Goal: Navigation & Orientation: Find specific page/section

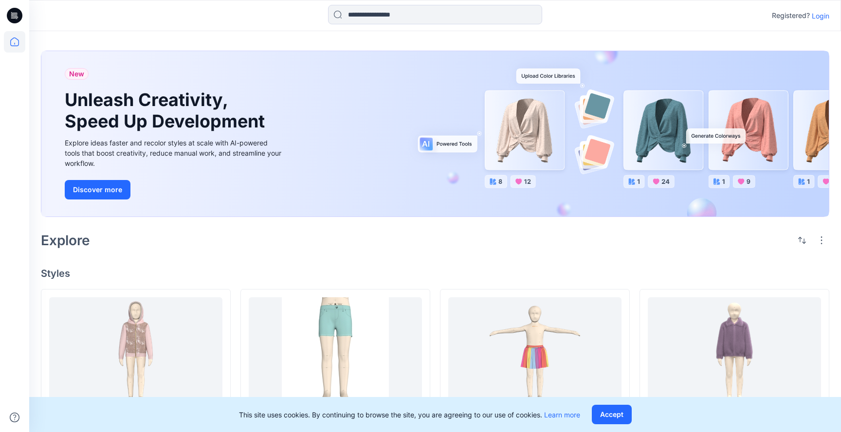
click at [822, 18] on p "Login" at bounding box center [821, 16] width 18 height 10
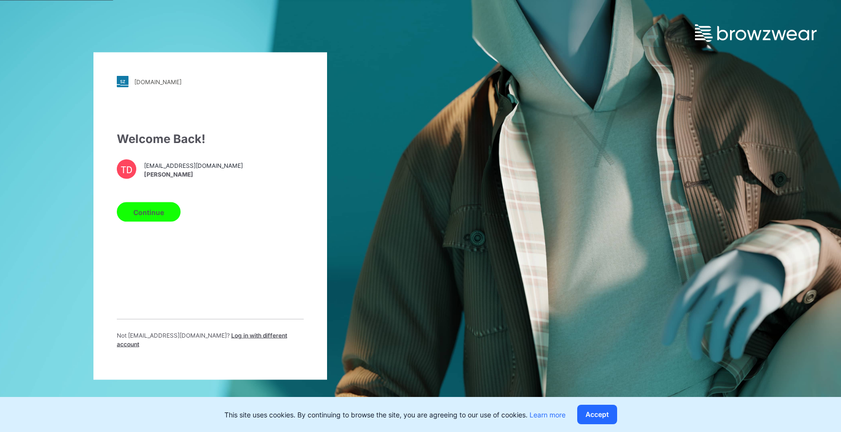
click at [150, 214] on button "Continue" at bounding box center [149, 211] width 64 height 19
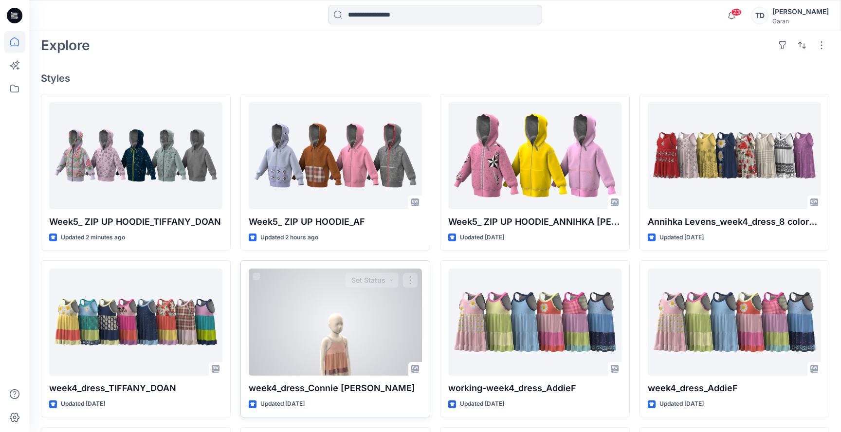
scroll to position [228, 0]
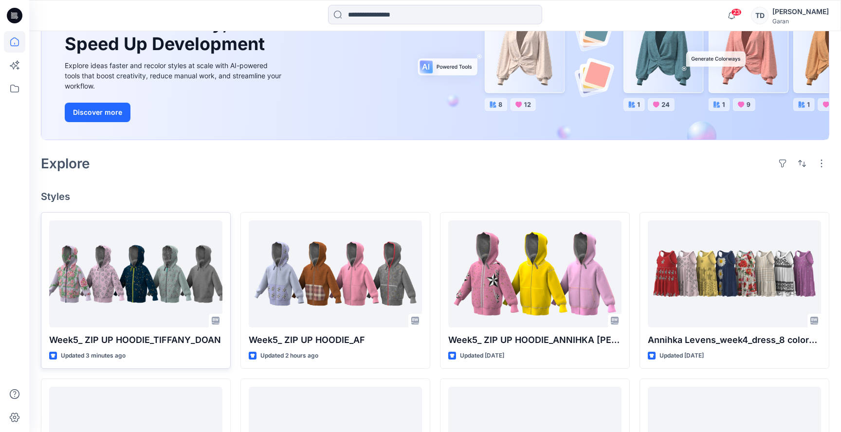
scroll to position [108, 0]
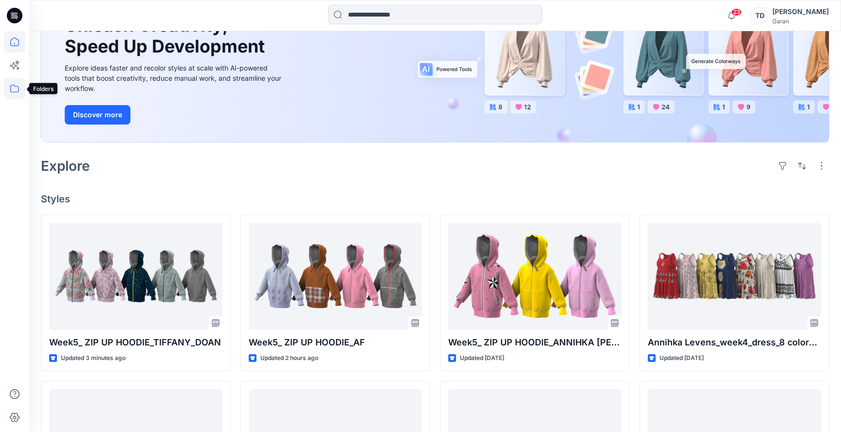
click at [16, 88] on icon at bounding box center [14, 88] width 21 height 21
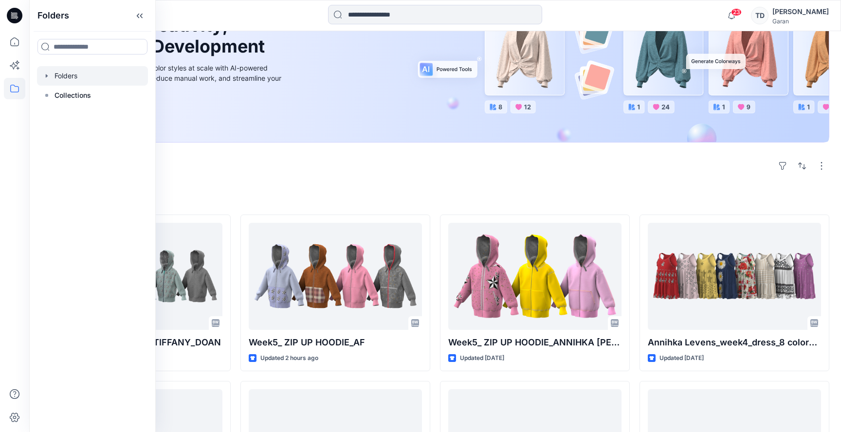
click at [80, 76] on div at bounding box center [92, 75] width 111 height 19
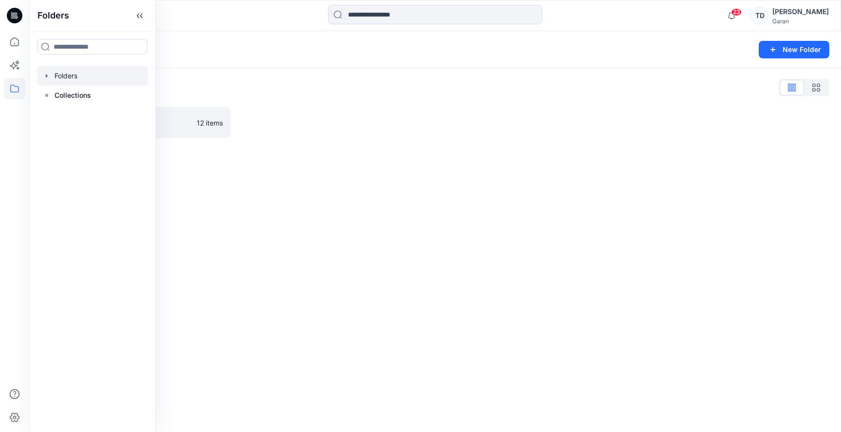
click at [398, 223] on div "Folders New Folder Folders List Lotta Practice - TEST 12 items" at bounding box center [435, 231] width 812 height 401
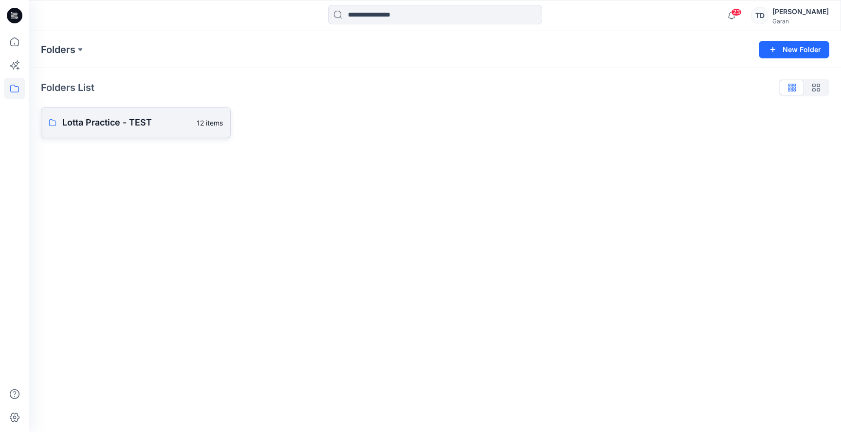
click at [156, 119] on p "Lotta Practice - TEST" at bounding box center [126, 123] width 128 height 14
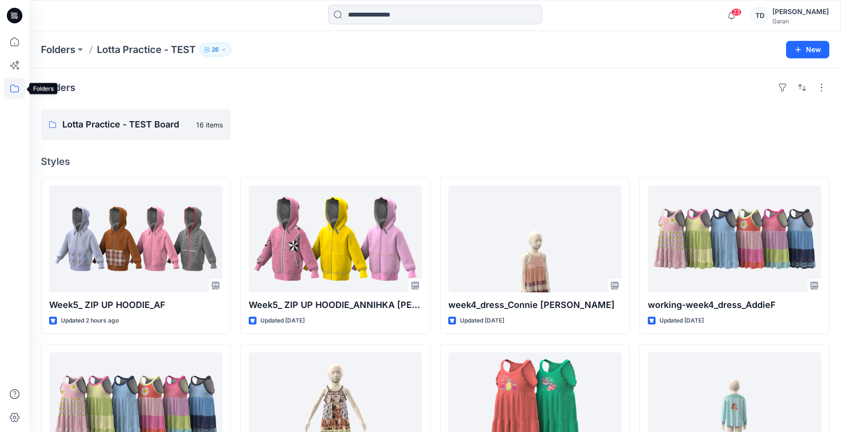
click at [17, 92] on icon at bounding box center [14, 89] width 9 height 8
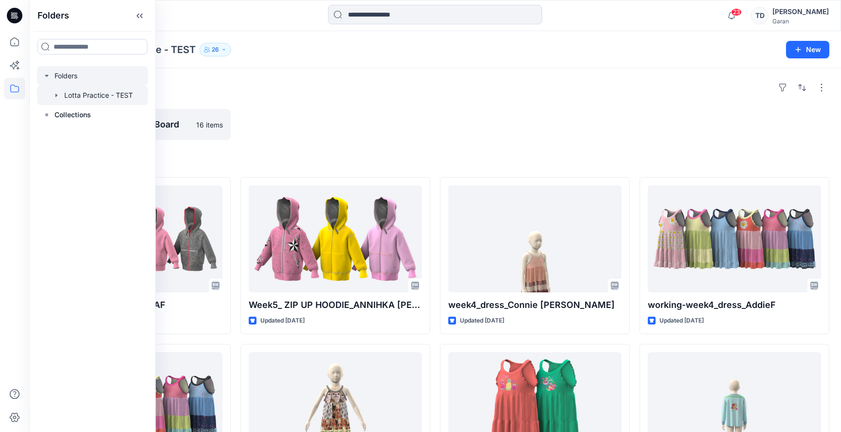
click at [85, 75] on div at bounding box center [92, 75] width 111 height 19
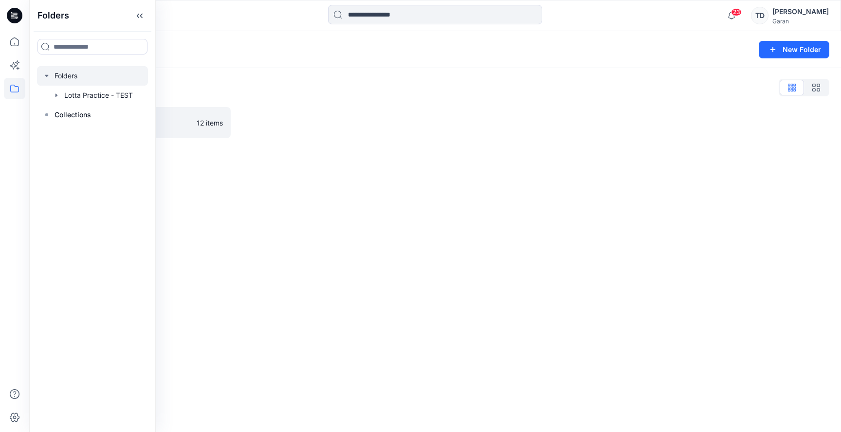
click at [324, 84] on div "Folders List" at bounding box center [435, 88] width 788 height 16
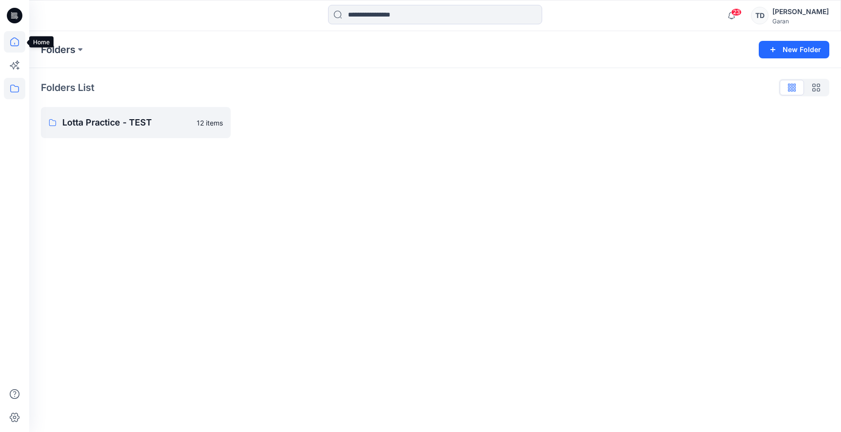
click at [10, 37] on icon at bounding box center [14, 41] width 21 height 21
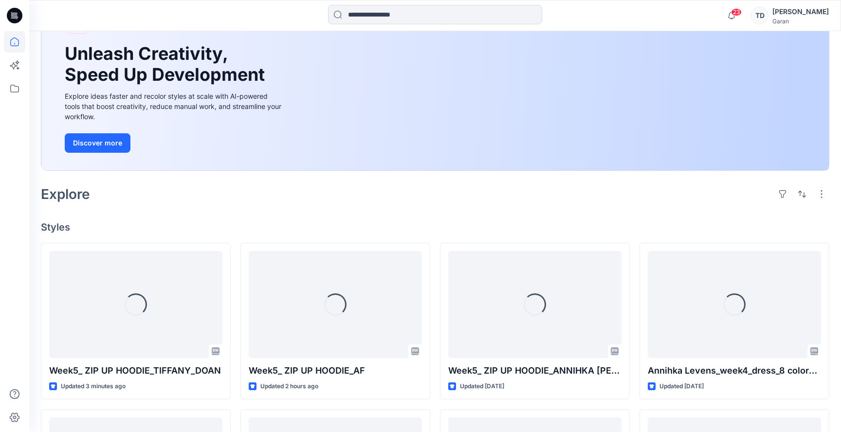
scroll to position [82, 0]
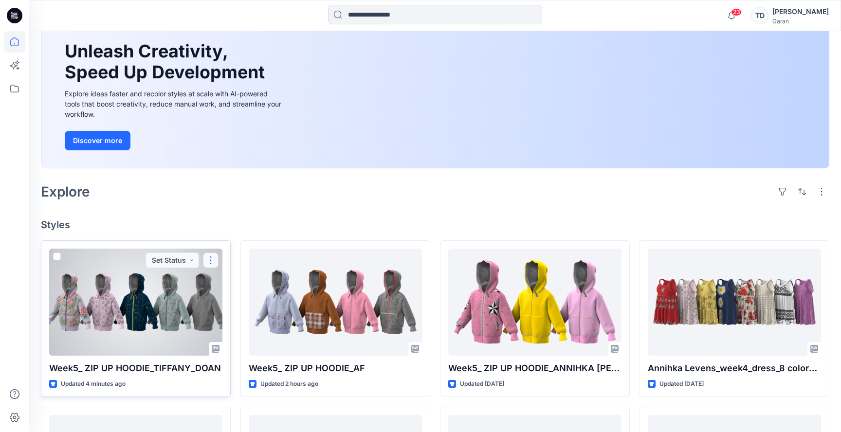
click at [215, 264] on button "button" at bounding box center [211, 261] width 16 height 16
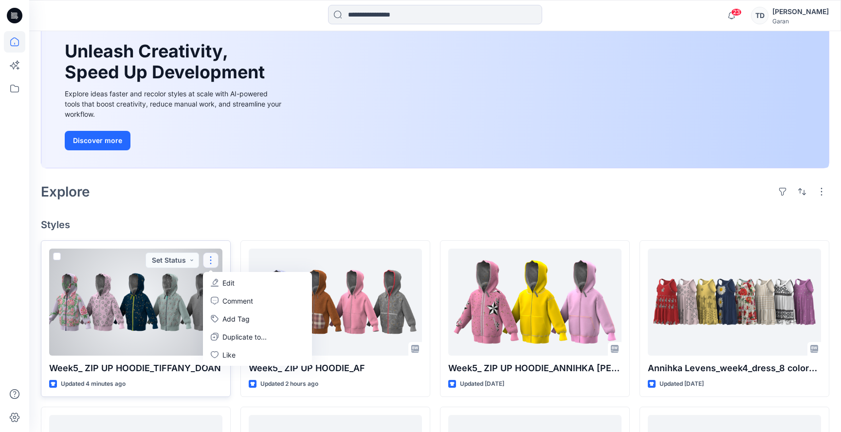
click at [121, 350] on div at bounding box center [135, 302] width 173 height 107
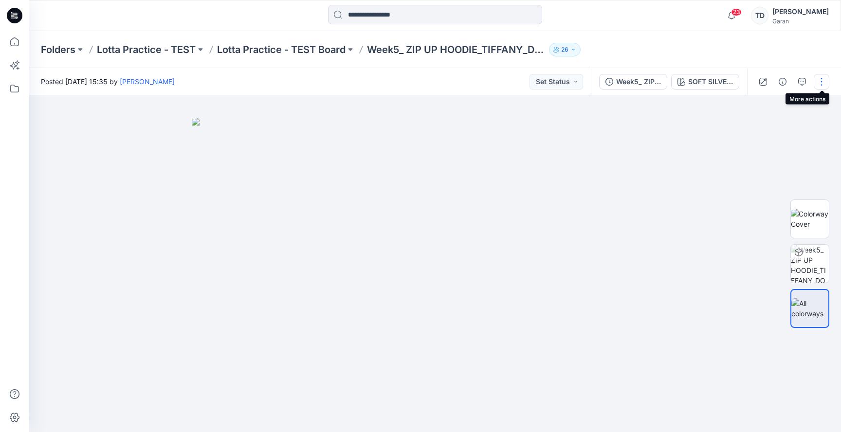
click at [822, 83] on button "button" at bounding box center [822, 82] width 16 height 16
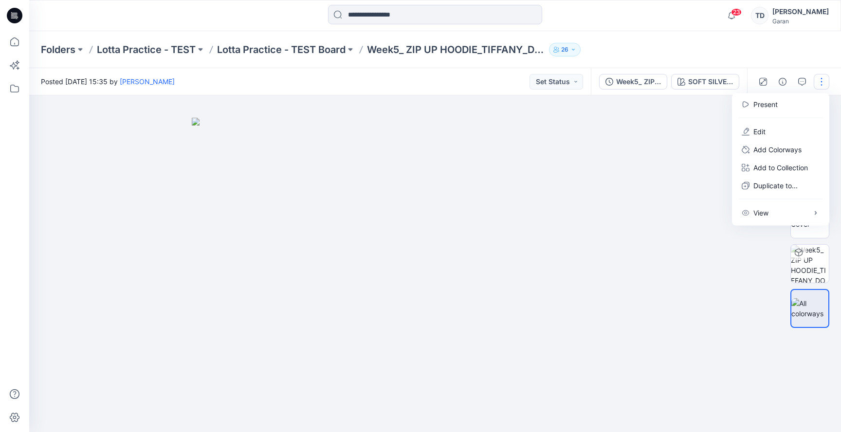
click at [777, 53] on div "Folders Lotta Practice - TEST Lotta Practice - TEST Board Week5_ ZIP UP HOODIE_…" at bounding box center [435, 49] width 812 height 37
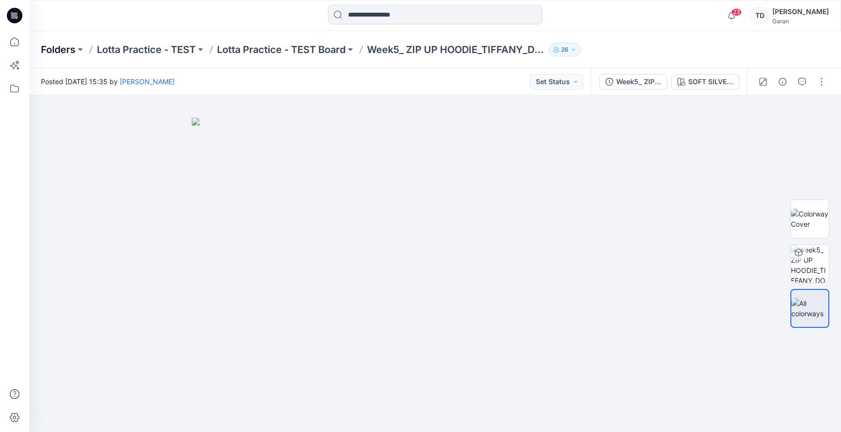
click at [52, 50] on p "Folders" at bounding box center [58, 50] width 35 height 14
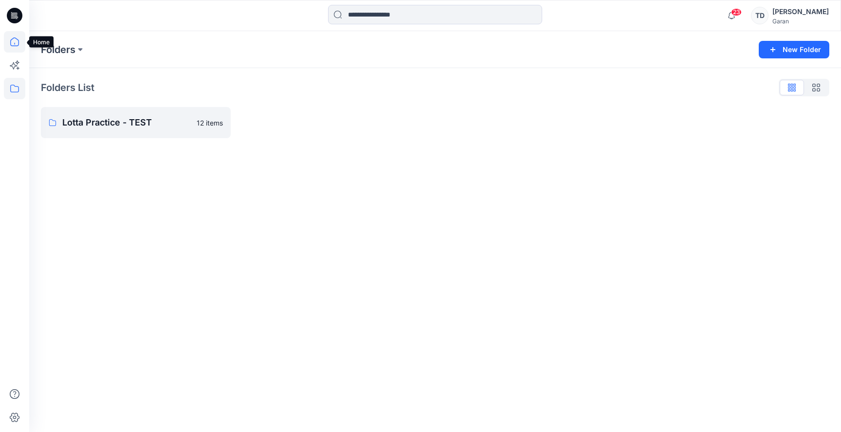
click at [13, 42] on icon at bounding box center [14, 41] width 21 height 21
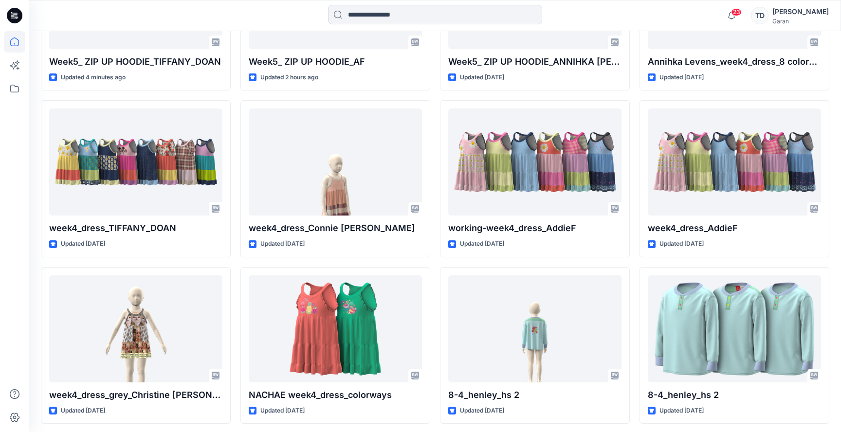
scroll to position [389, 0]
